Goal: Task Accomplishment & Management: Use online tool/utility

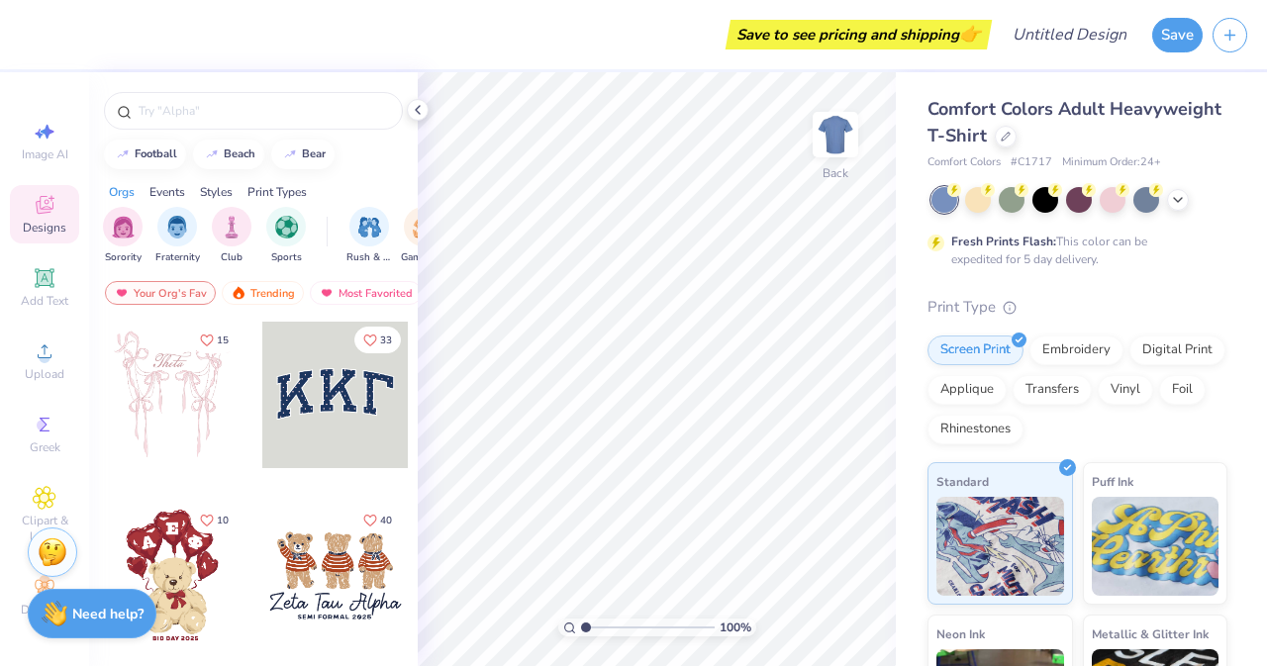
click at [1170, 40] on button "Save" at bounding box center [1177, 35] width 50 height 35
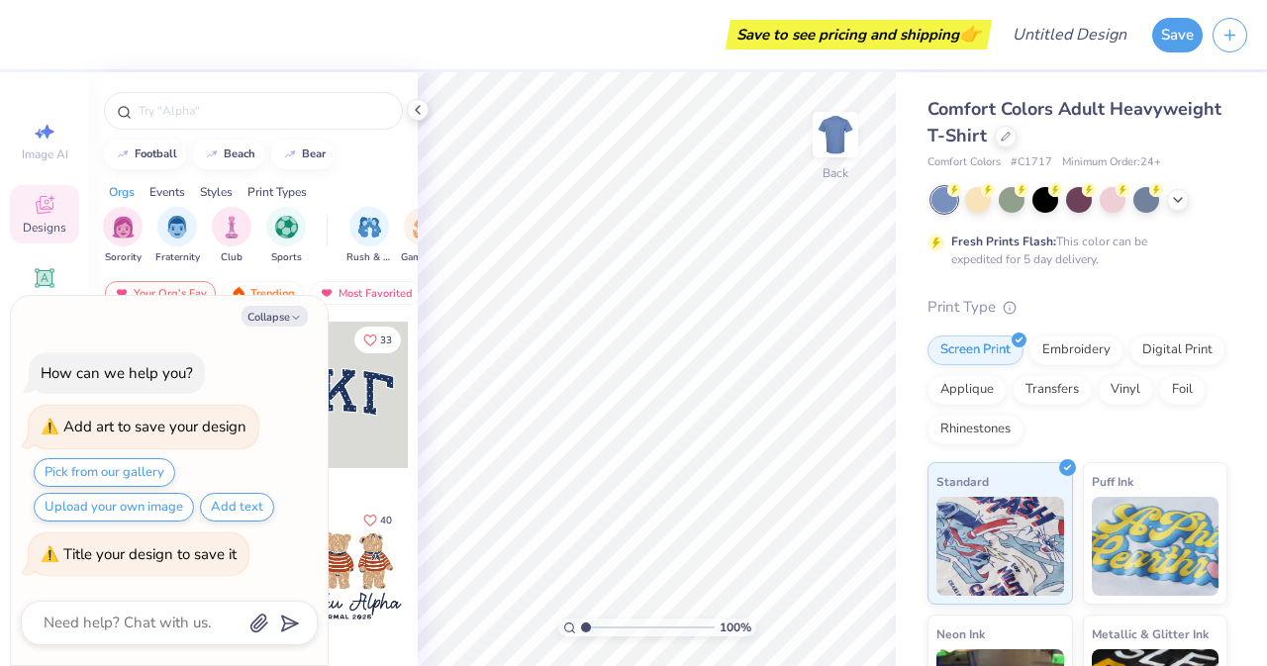
type textarea "x"
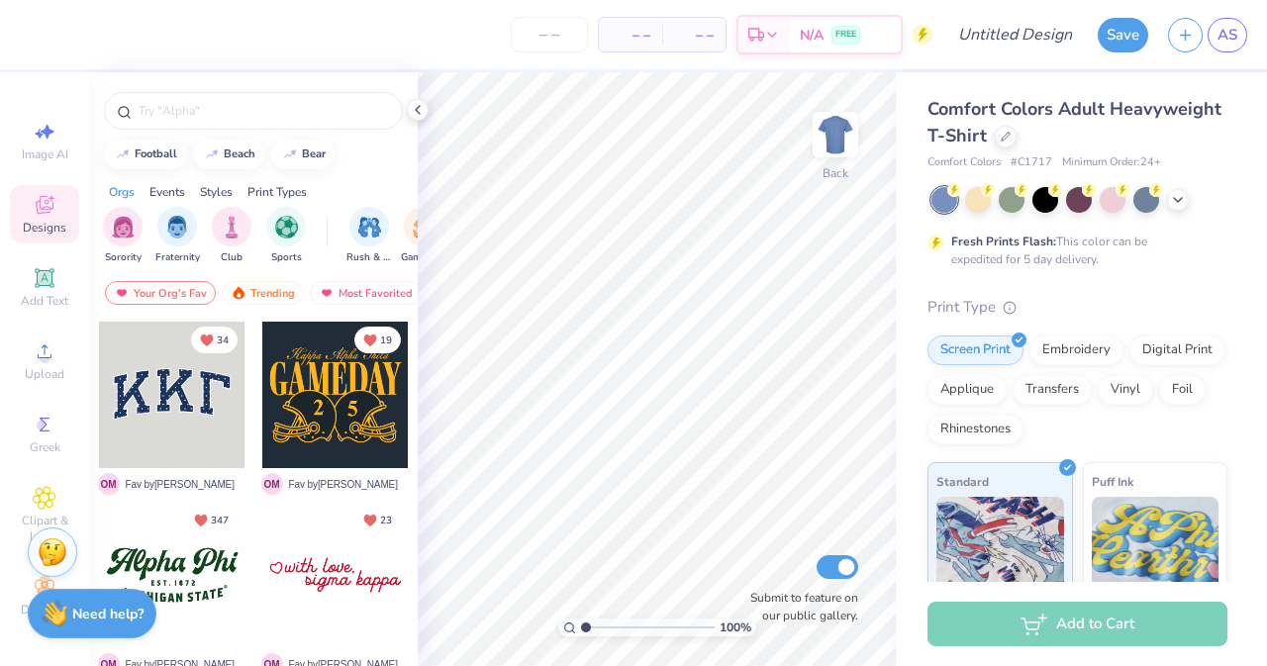
click at [1009, 138] on icon at bounding box center [1006, 137] width 8 height 8
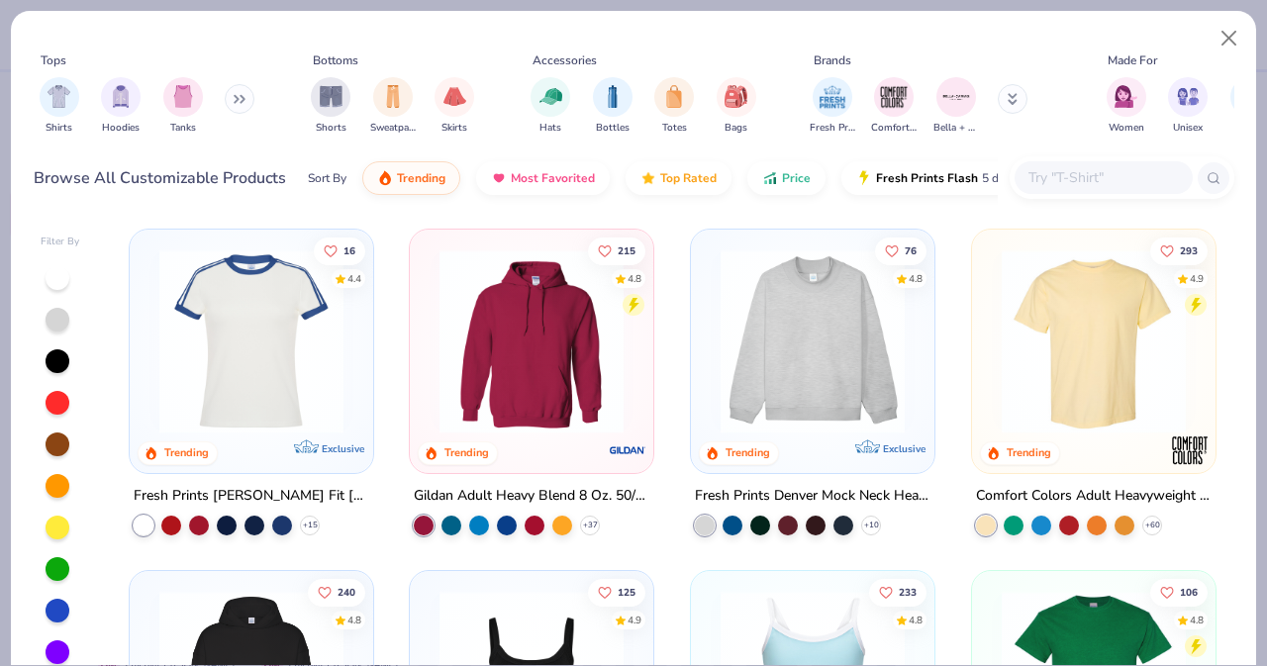
click at [819, 370] on img at bounding box center [813, 341] width 204 height 184
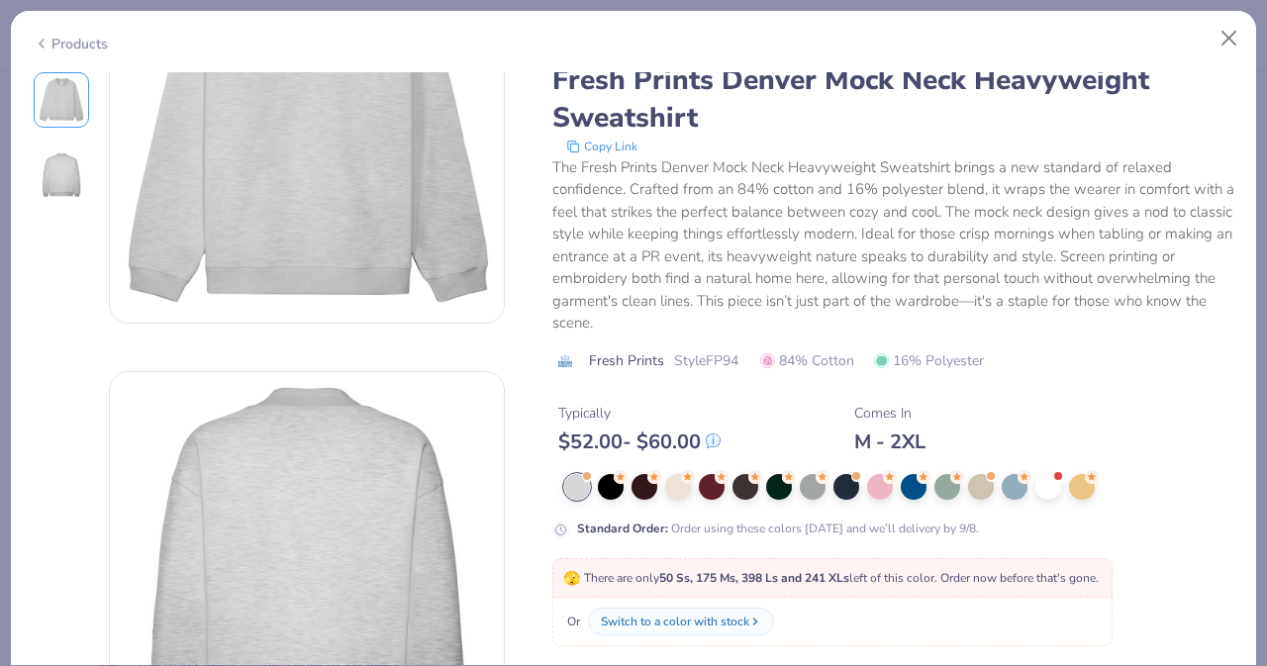
scroll to position [157, 0]
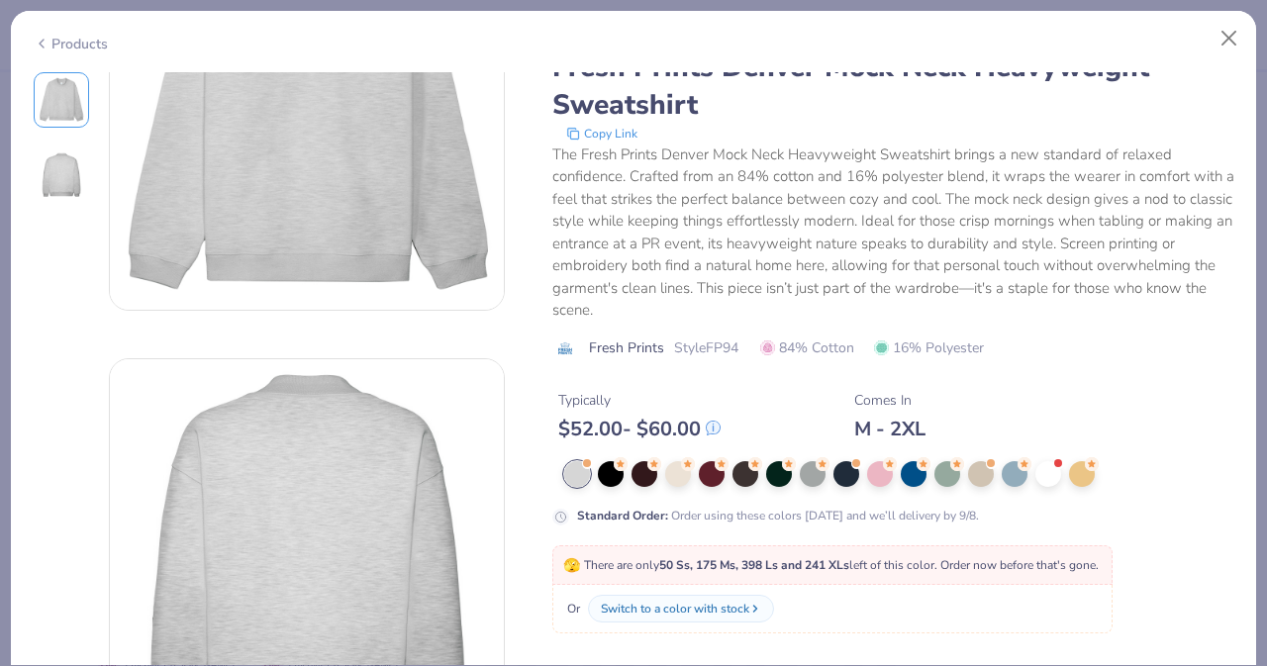
click at [580, 475] on div at bounding box center [577, 474] width 26 height 26
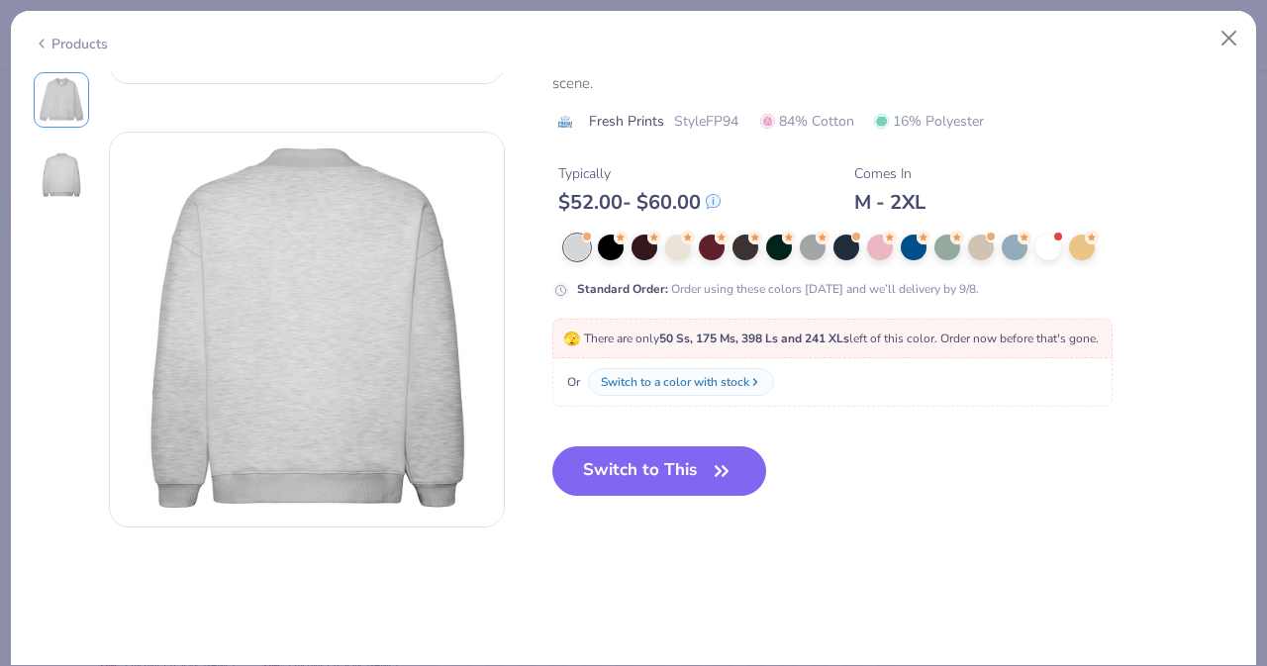
scroll to position [386, 0]
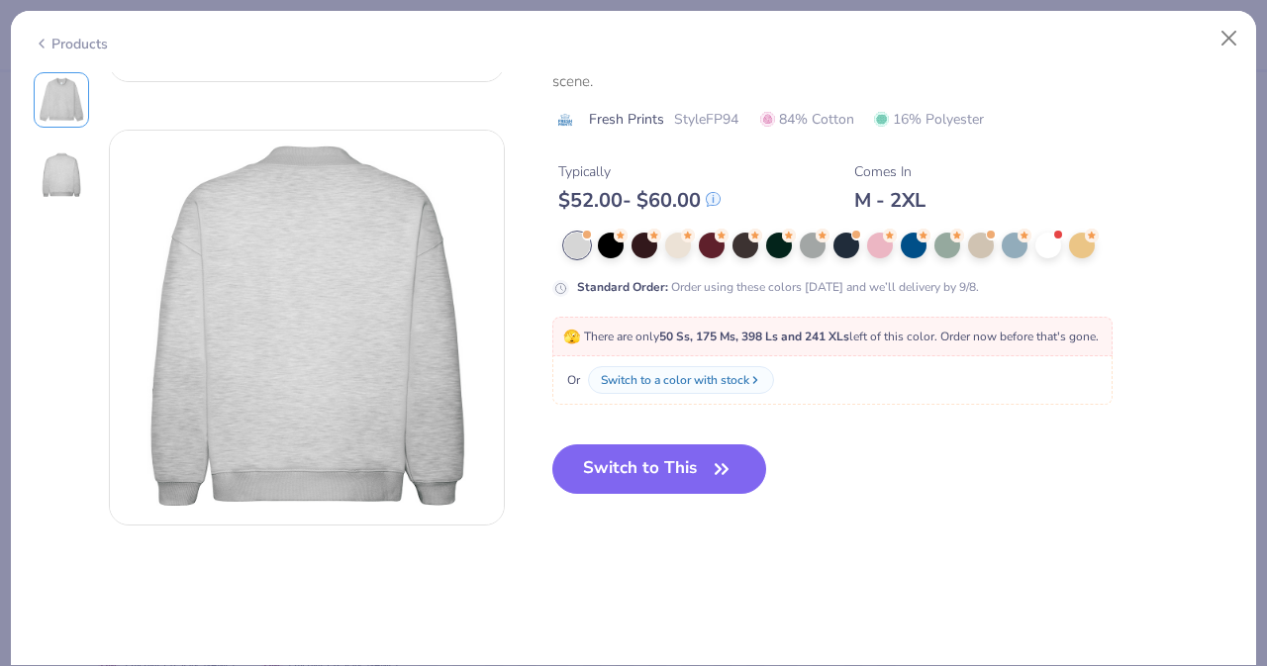
click at [678, 470] on button "Switch to This" at bounding box center [659, 468] width 215 height 49
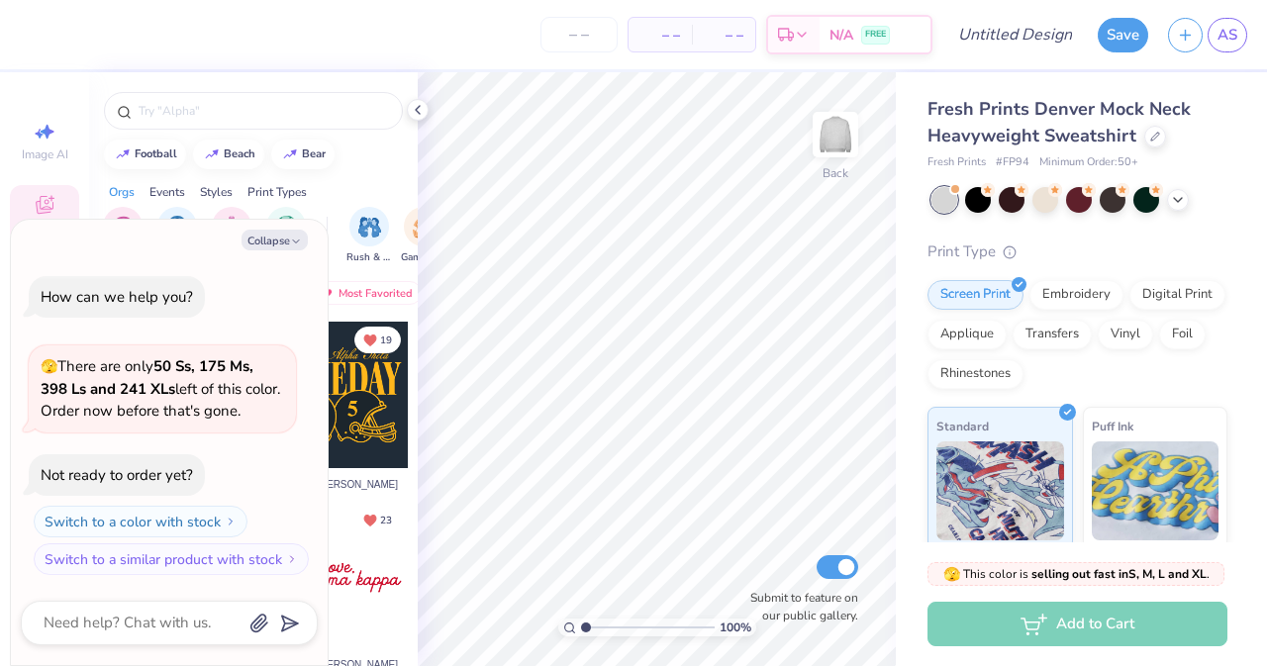
click at [291, 242] on icon "button" at bounding box center [296, 242] width 12 height 12
type textarea "x"
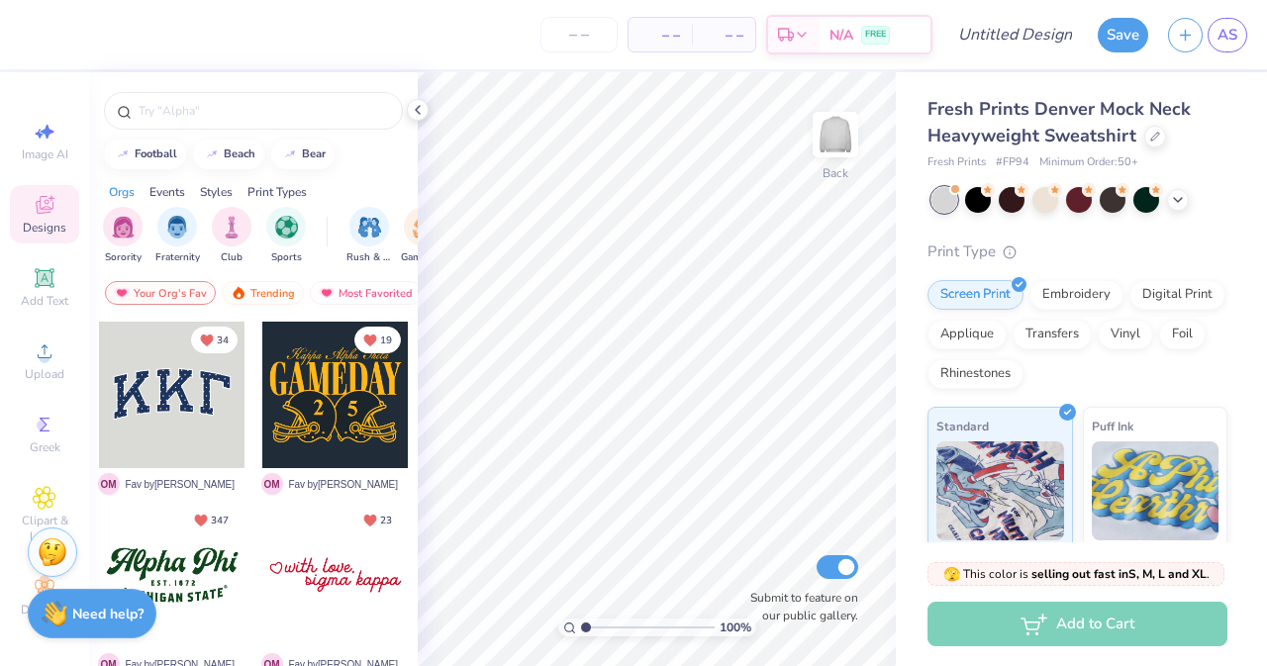
click at [36, 135] on icon at bounding box center [45, 132] width 24 height 24
select select "4"
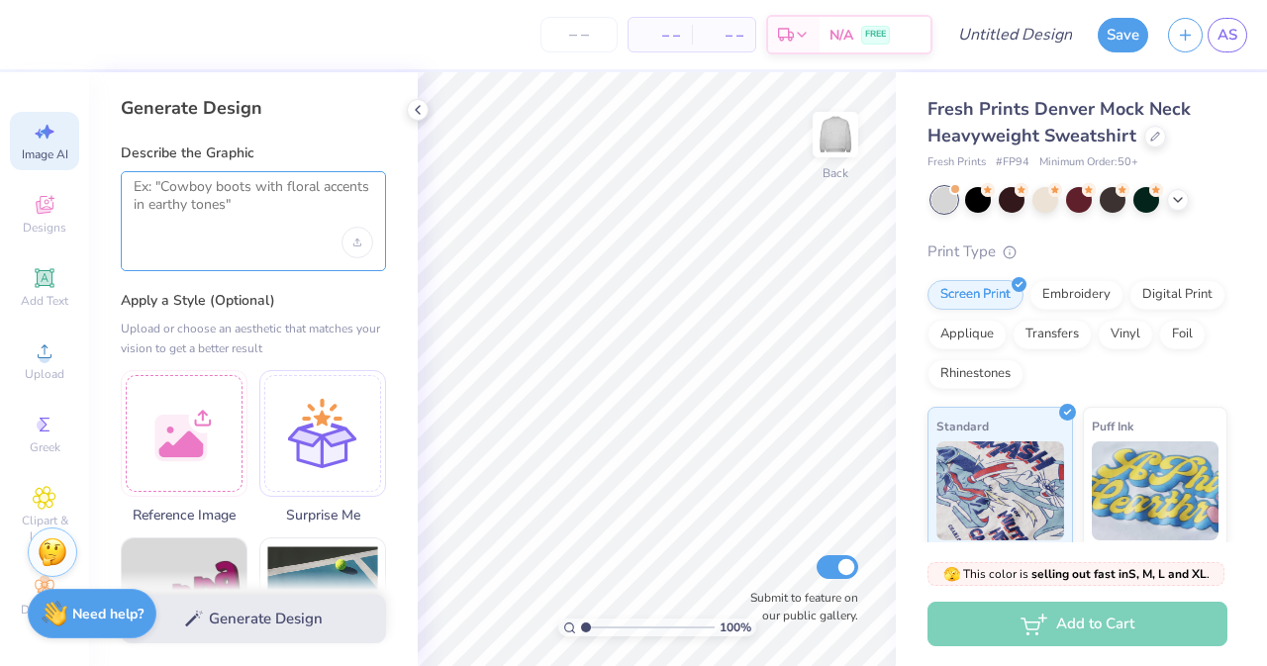
click at [243, 194] on textarea at bounding box center [253, 202] width 239 height 49
click at [171, 239] on div at bounding box center [253, 221] width 265 height 100
click at [178, 214] on textarea at bounding box center [253, 202] width 239 height 49
click at [350, 246] on div "Upload image" at bounding box center [357, 243] width 32 height 32
click at [351, 241] on div "Upload image" at bounding box center [357, 243] width 32 height 32
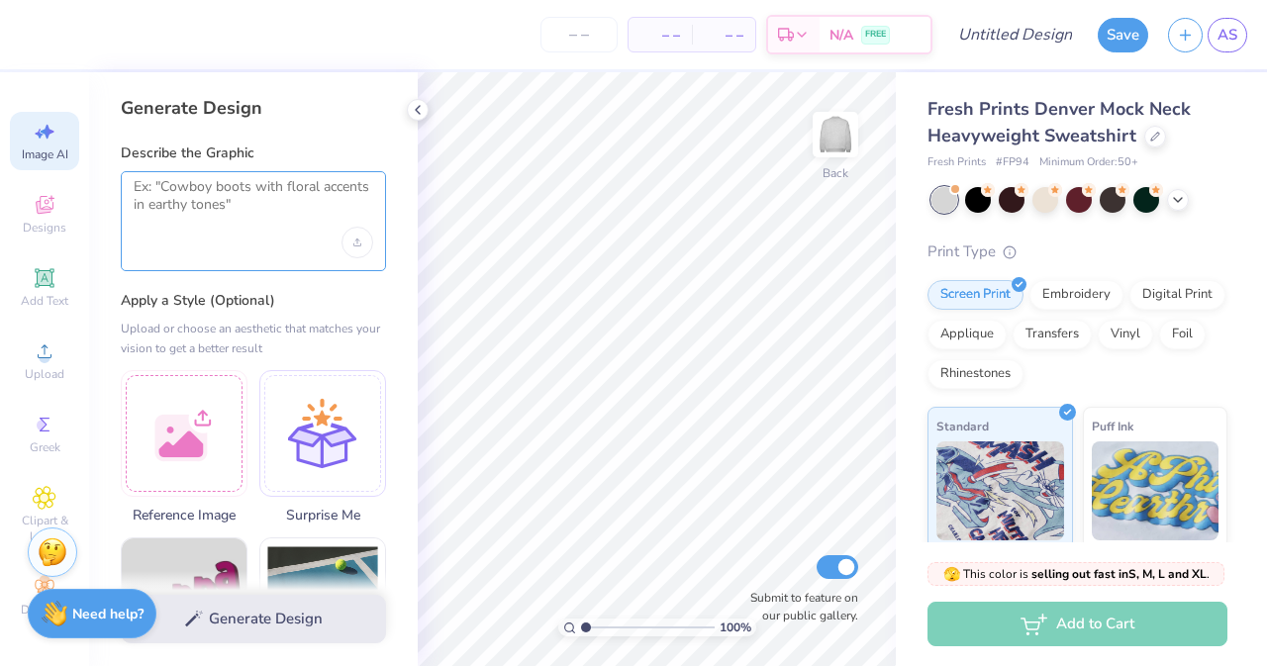
click at [250, 181] on textarea at bounding box center [253, 202] width 239 height 49
click at [194, 433] on div at bounding box center [184, 433] width 127 height 127
click at [245, 207] on textarea at bounding box center [253, 202] width 239 height 49
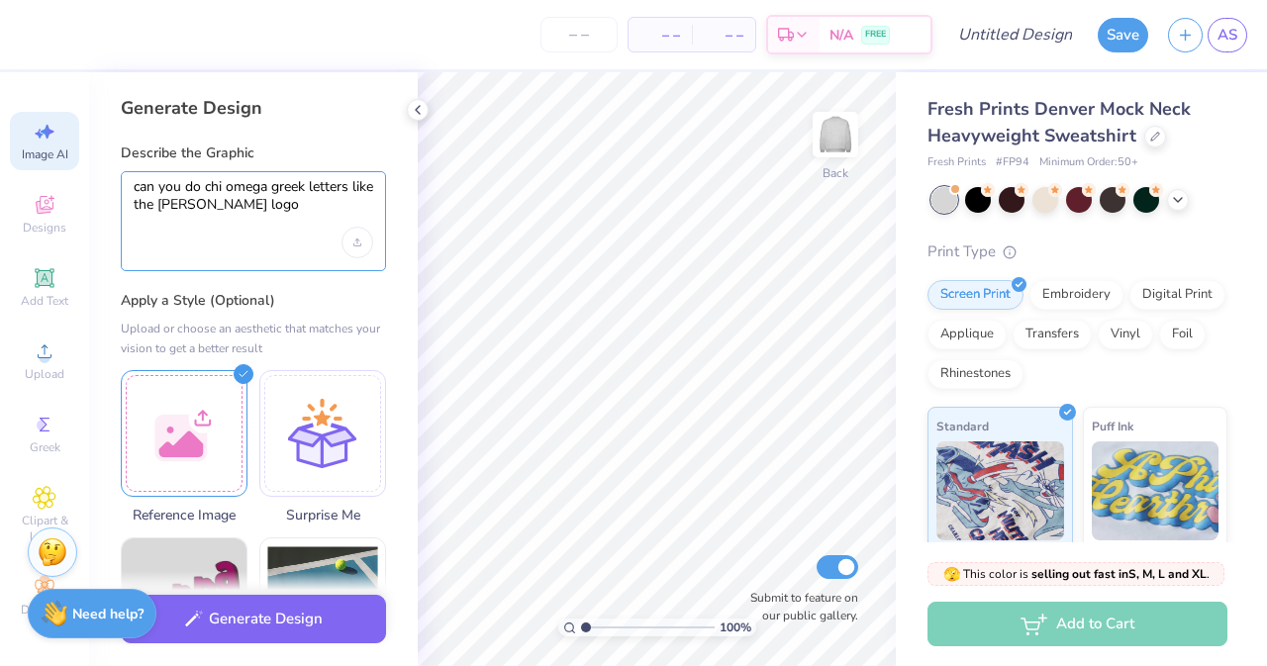
type textarea "can you do chi omega greek letters like the PARKE logo"
click at [279, 607] on button "Generate Design" at bounding box center [253, 619] width 265 height 48
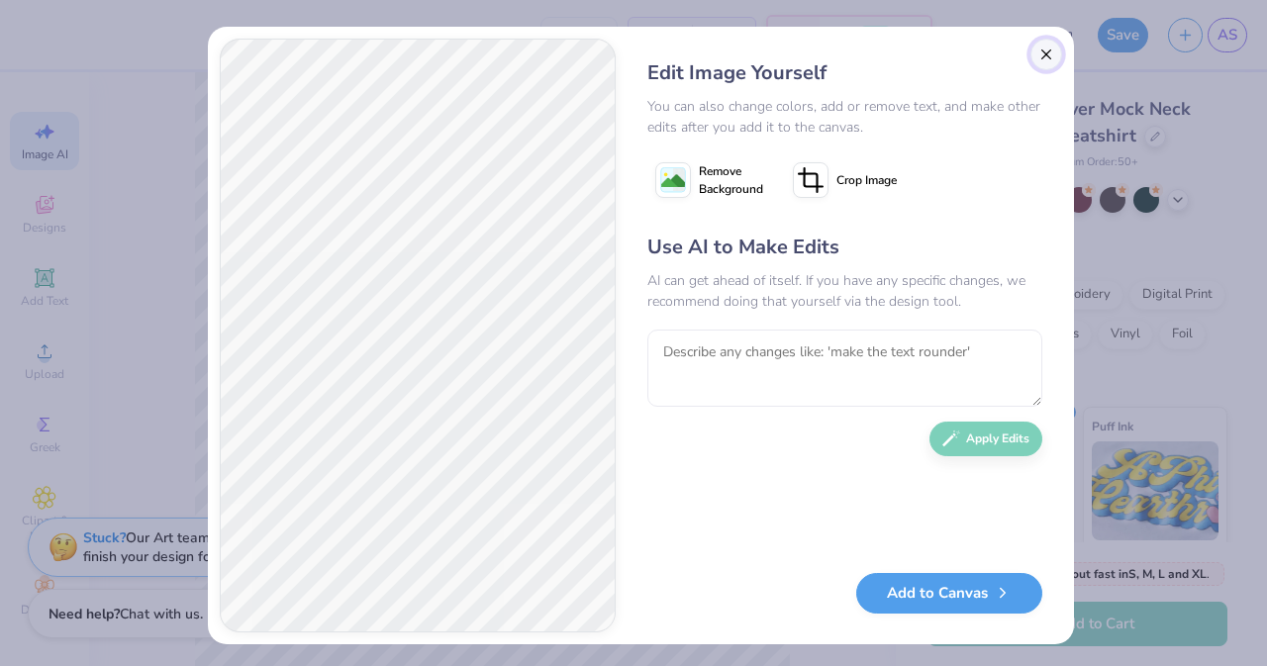
click at [1037, 54] on button "Close" at bounding box center [1046, 55] width 32 height 32
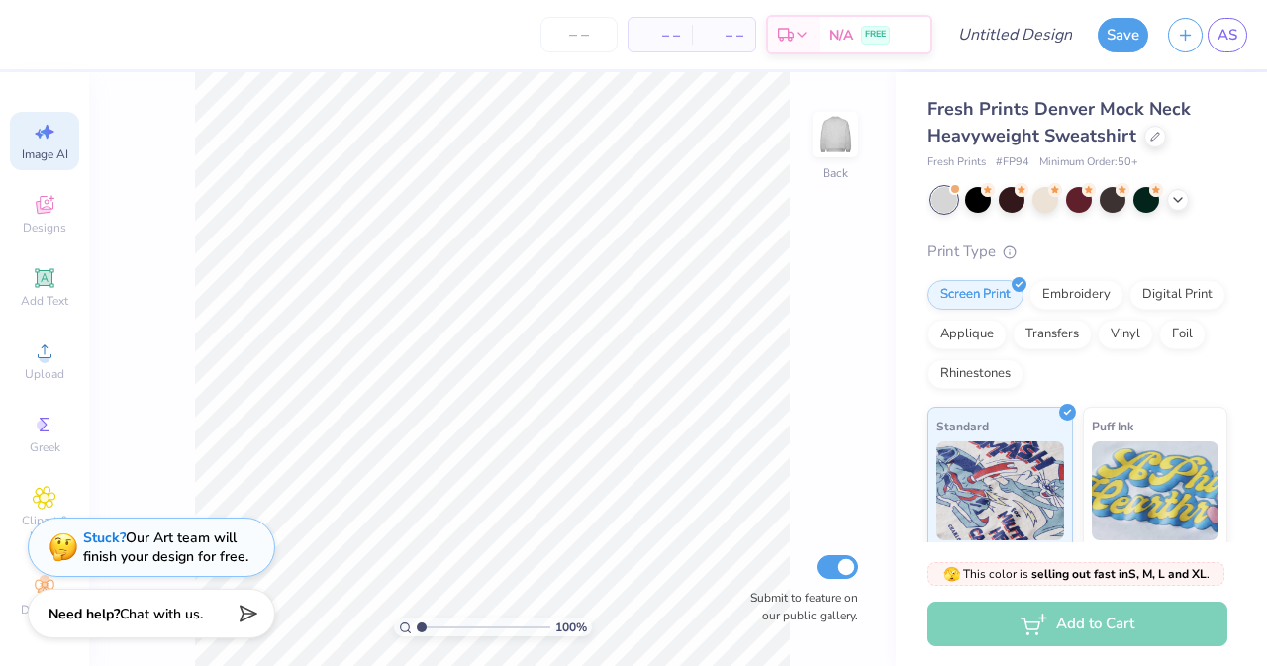
click at [50, 193] on icon at bounding box center [45, 205] width 24 height 24
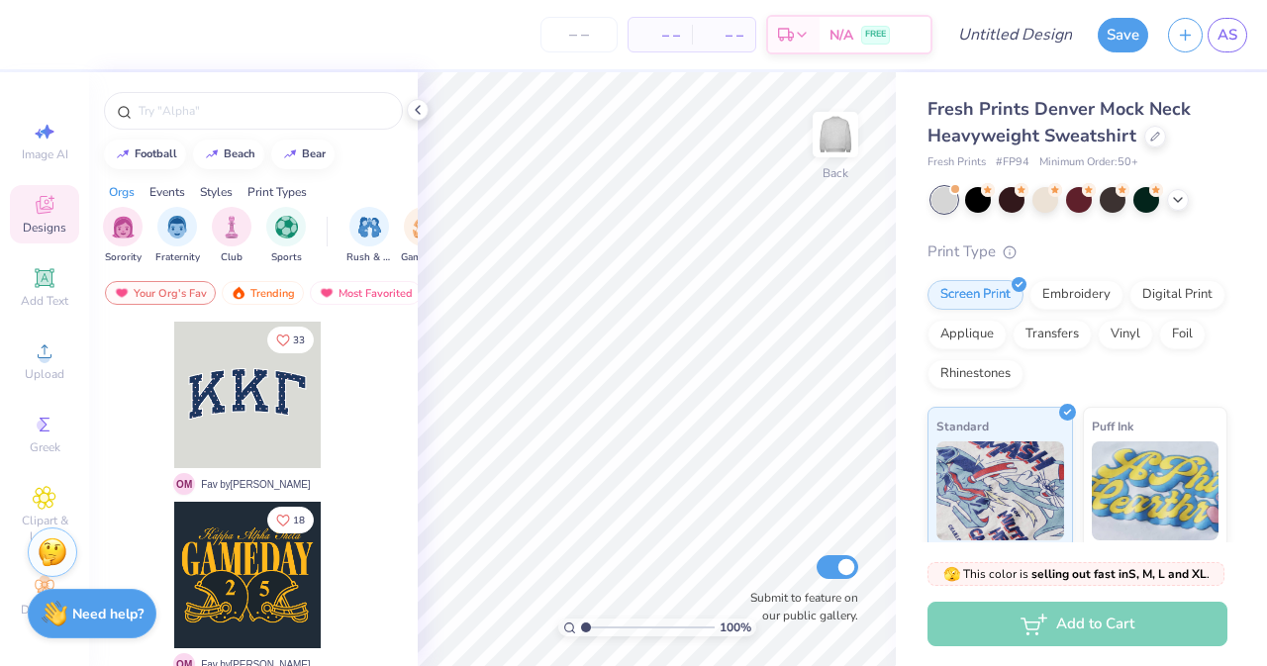
scroll to position [0, 0]
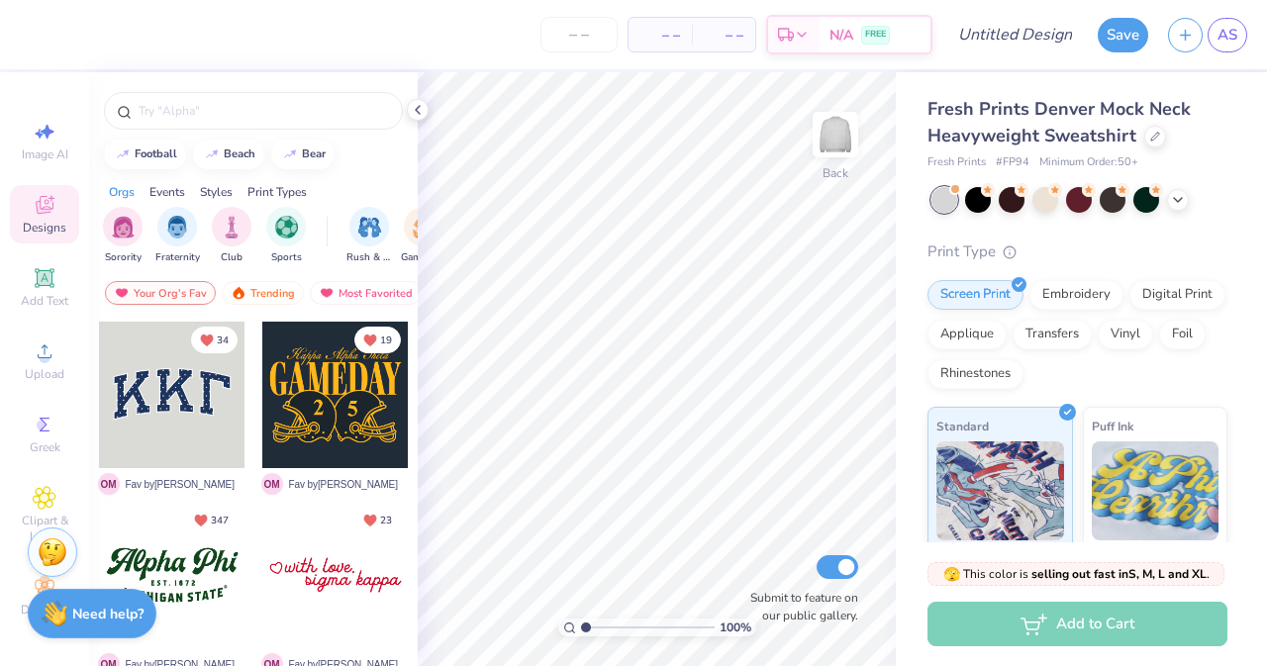
click at [169, 389] on div at bounding box center [172, 395] width 146 height 146
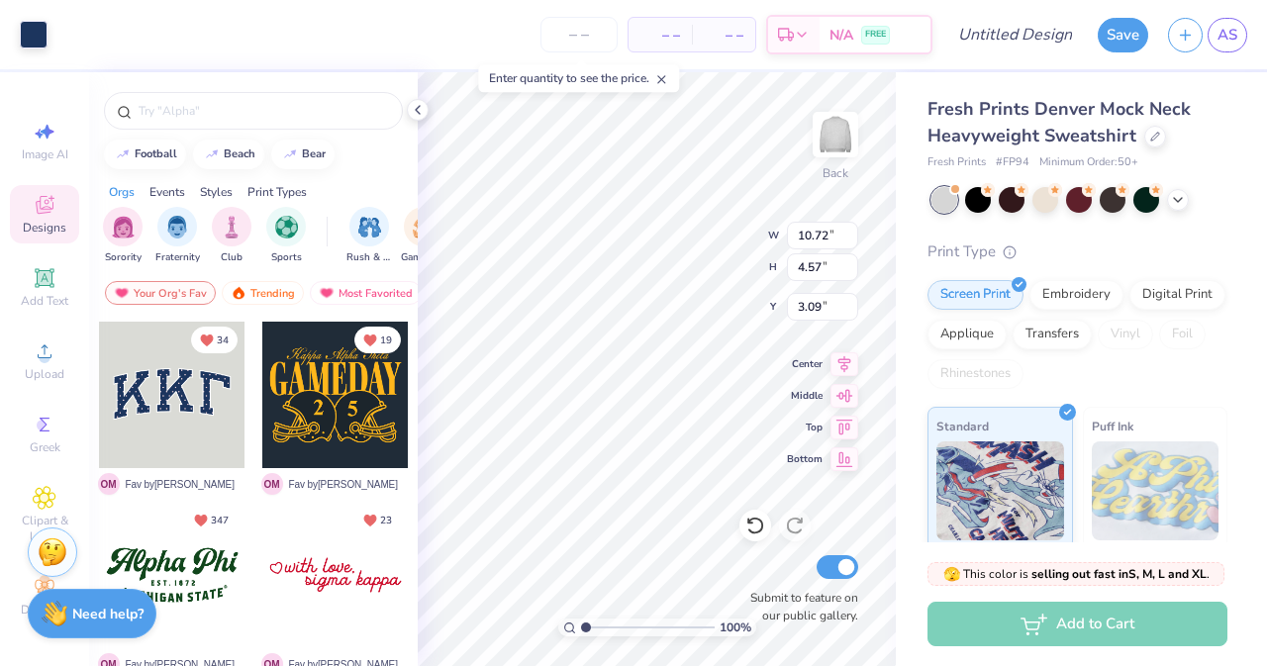
click at [413, 108] on icon at bounding box center [418, 110] width 16 height 16
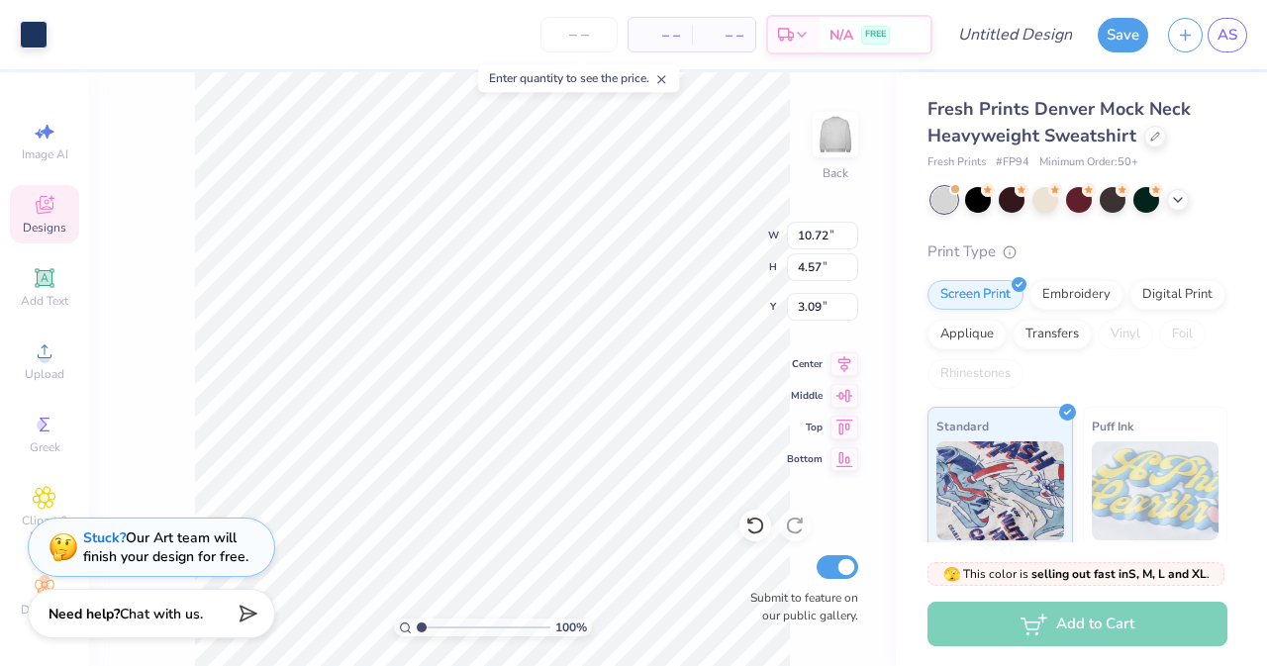
click at [52, 284] on icon at bounding box center [44, 277] width 19 height 19
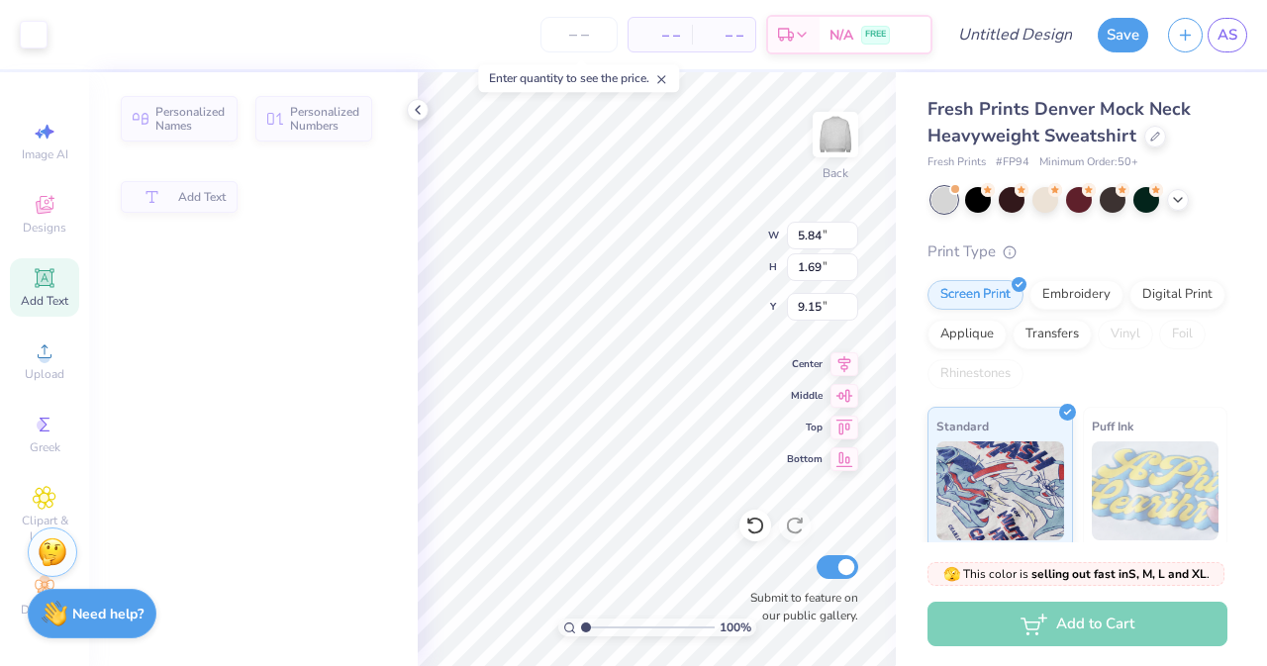
type input "5.84"
type input "1.69"
type input "9.15"
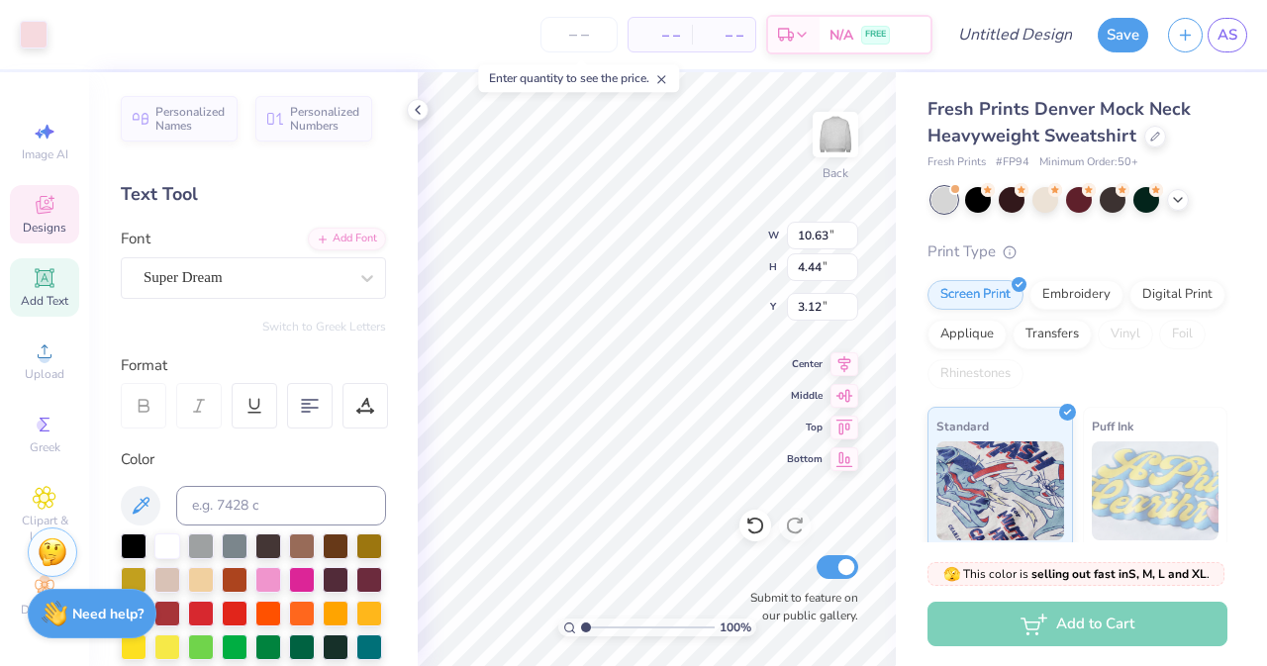
type input "10.72"
type input "4.57"
type input "3.09"
click at [412, 112] on icon at bounding box center [418, 110] width 16 height 16
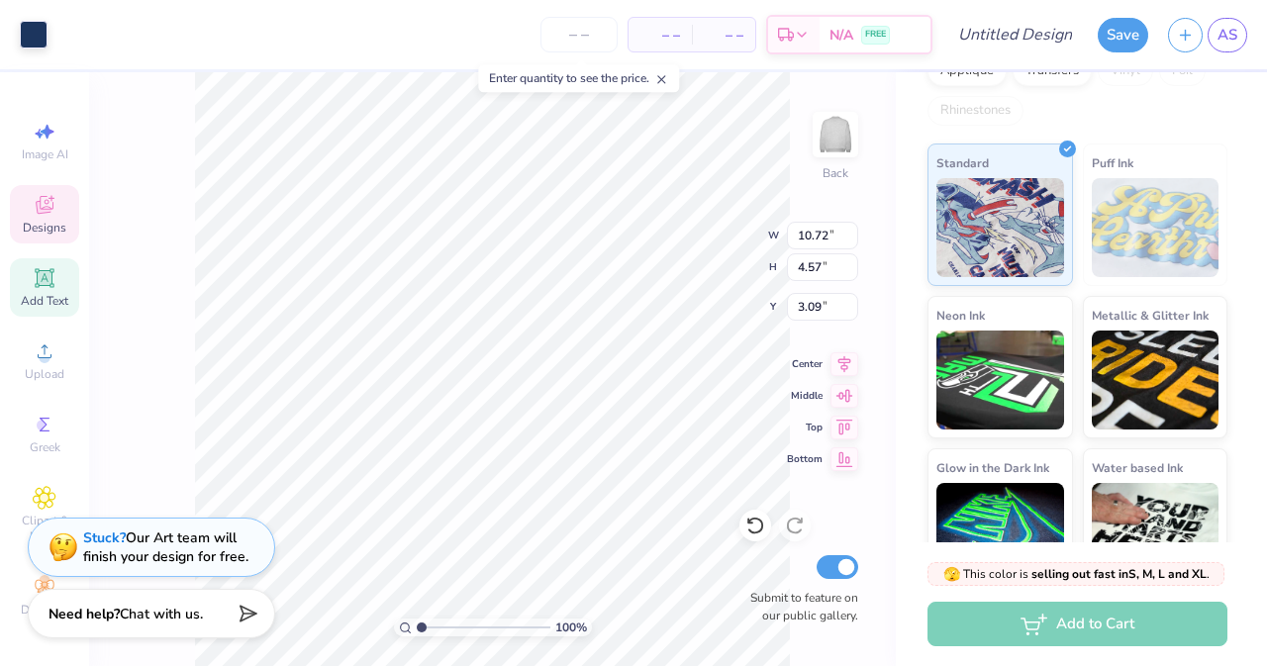
scroll to position [311, 0]
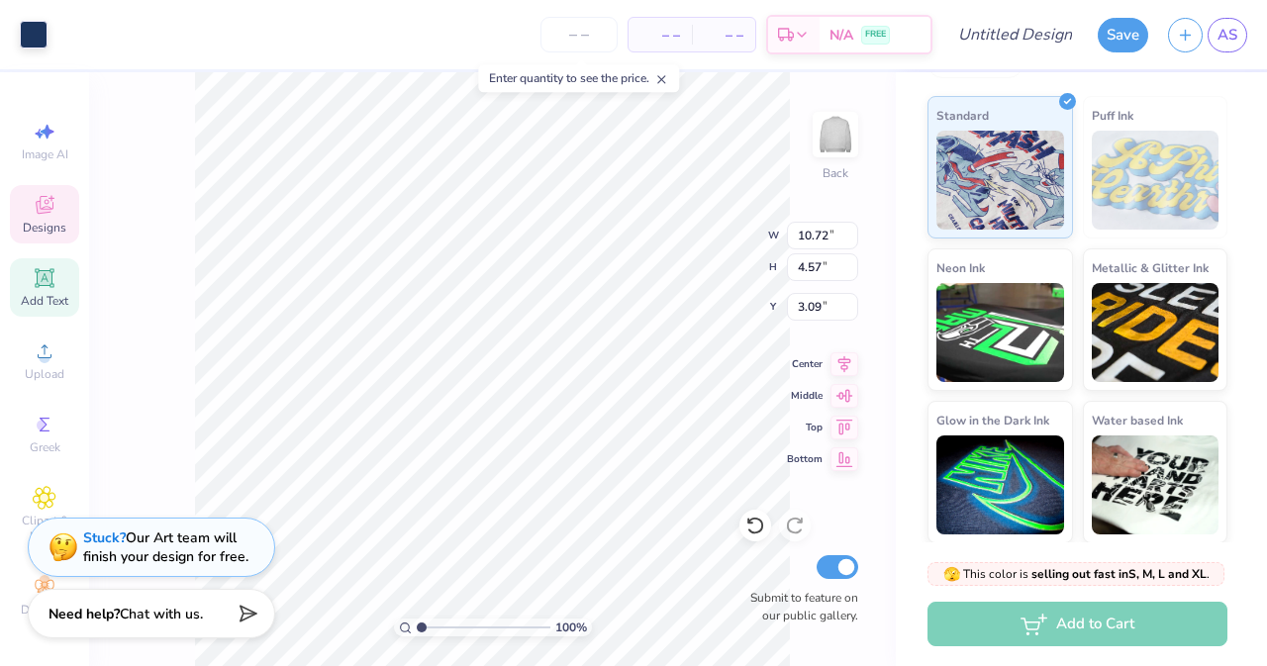
type input "10.91"
type input "4.79"
type input "3.00"
type input "10.72"
type input "4.57"
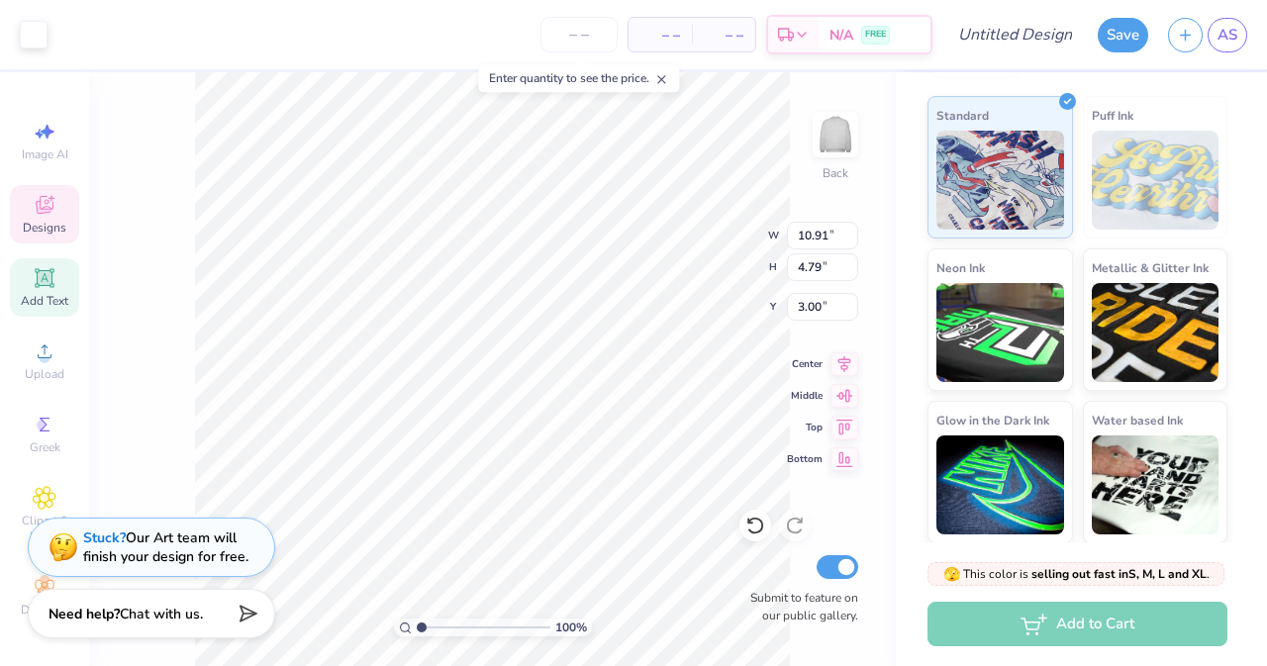
type input "3.09"
type input "10.72"
type input "4.57"
type input "3.09"
click at [28, 221] on span "Designs" at bounding box center [45, 228] width 44 height 16
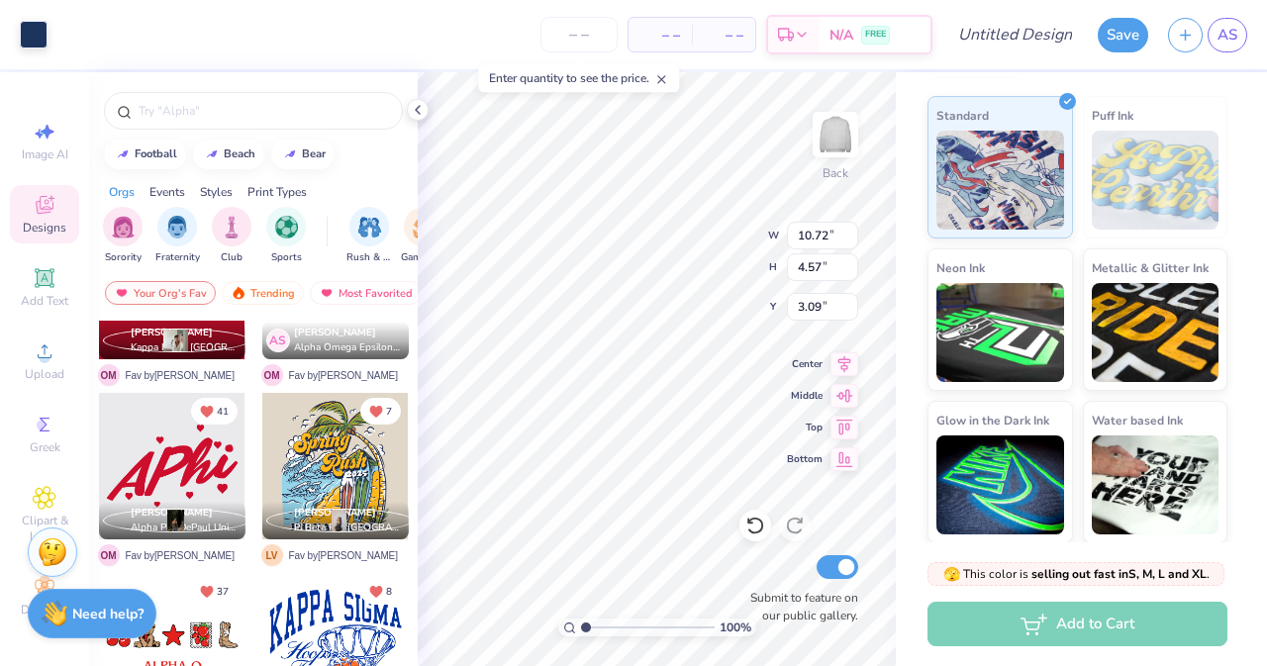
scroll to position [1911, 0]
click at [419, 114] on icon at bounding box center [418, 110] width 16 height 16
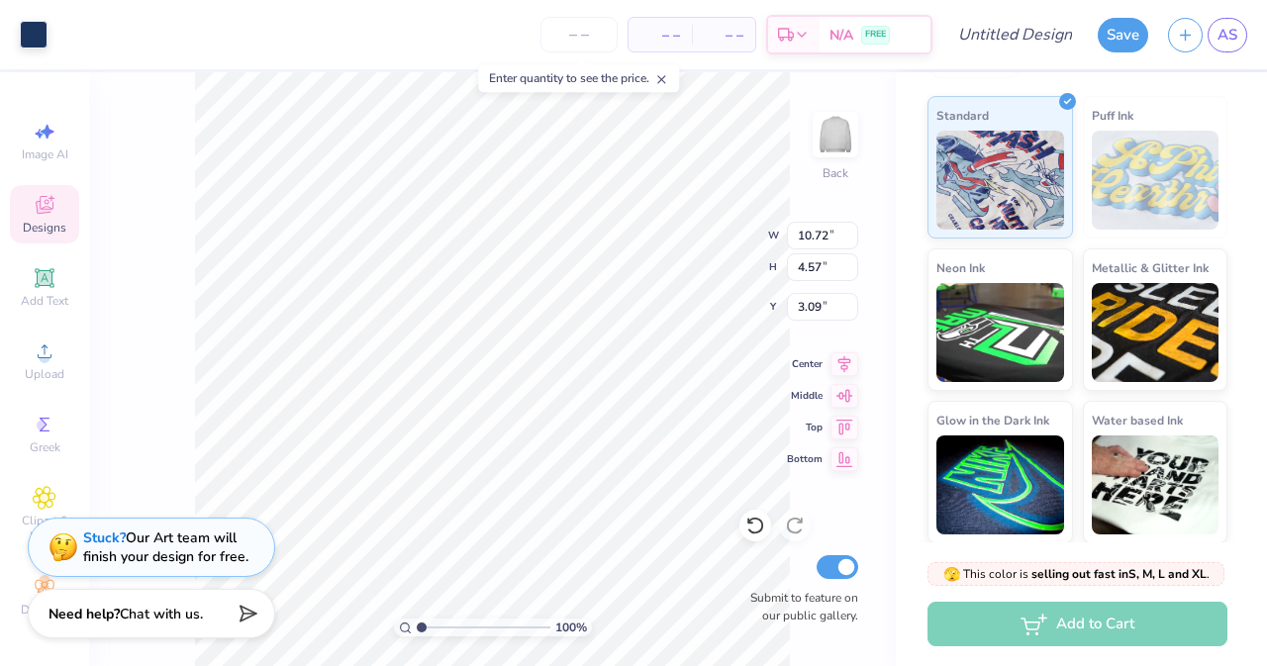
click at [1257, 38] on div "Save AS" at bounding box center [1182, 34] width 169 height 69
click at [1234, 38] on span "AS" at bounding box center [1227, 35] width 20 height 23
